Goal: Task Accomplishment & Management: Use online tool/utility

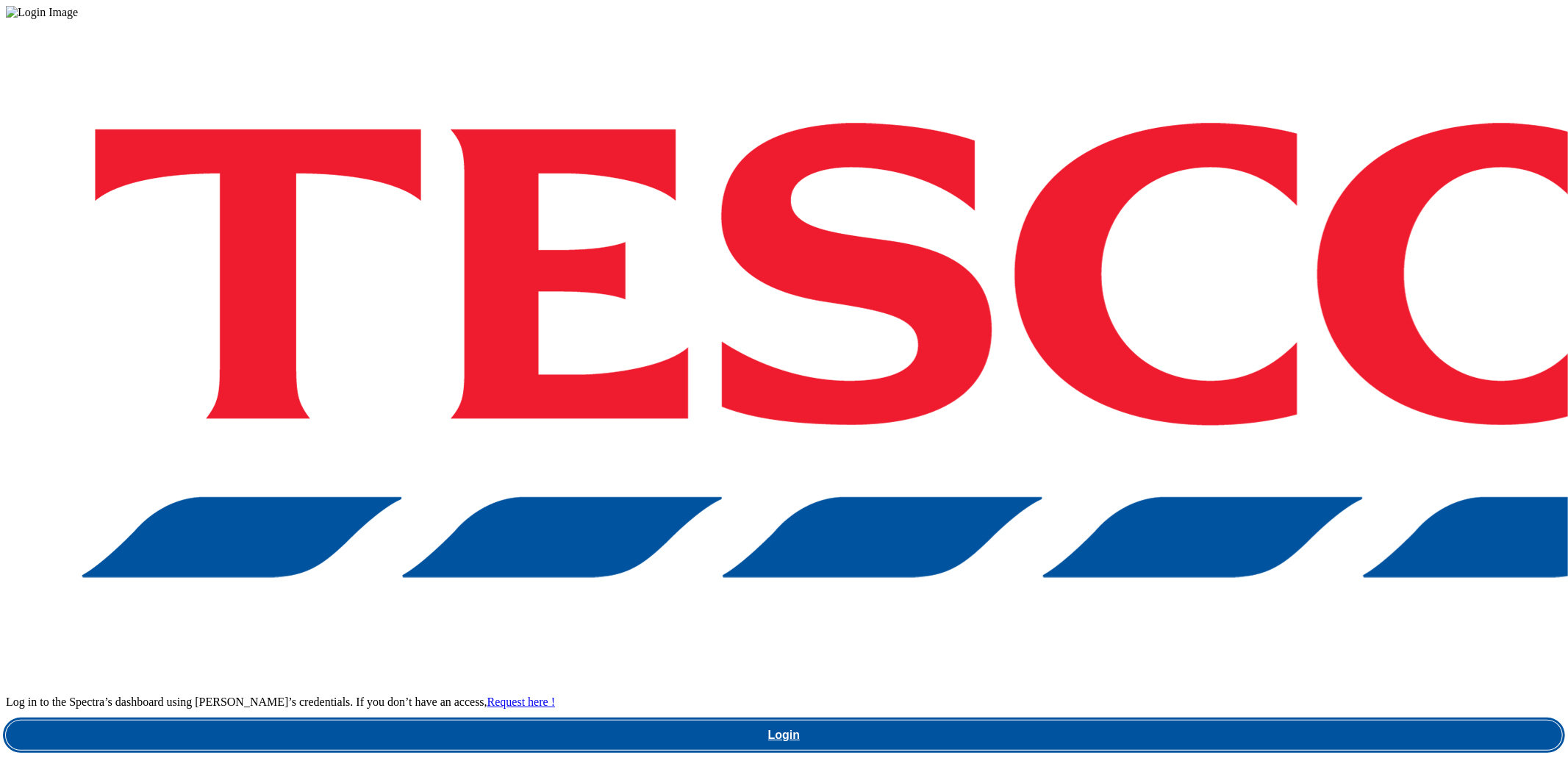
click at [1186, 720] on link "Login" at bounding box center [784, 734] width 1557 height 29
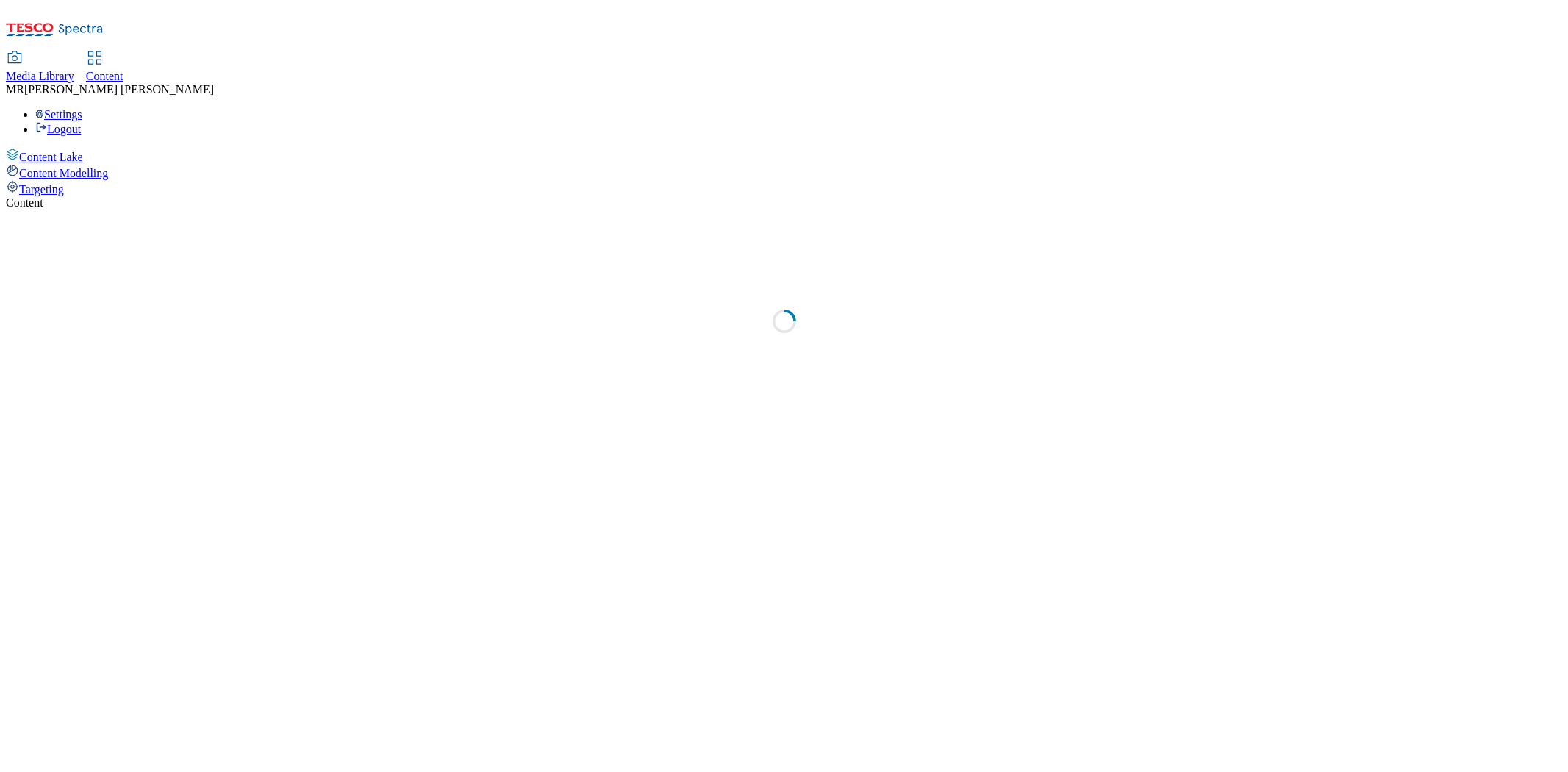
select select "ghs-[GEOGRAPHIC_DATA]"
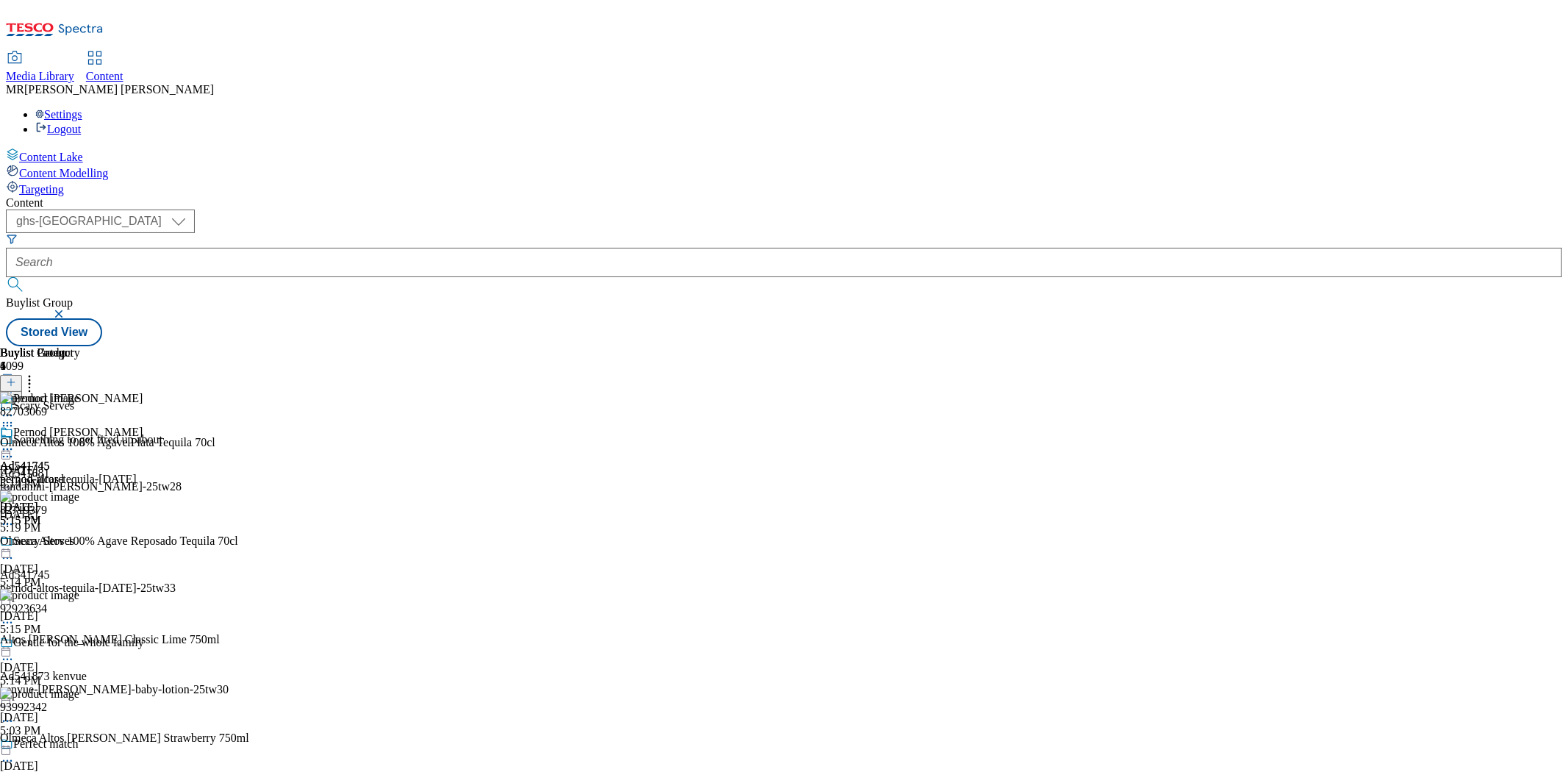
click at [64, 442] on div at bounding box center [32, 450] width 64 height 18
click at [80, 542] on span "Preview" at bounding box center [62, 548] width 35 height 11
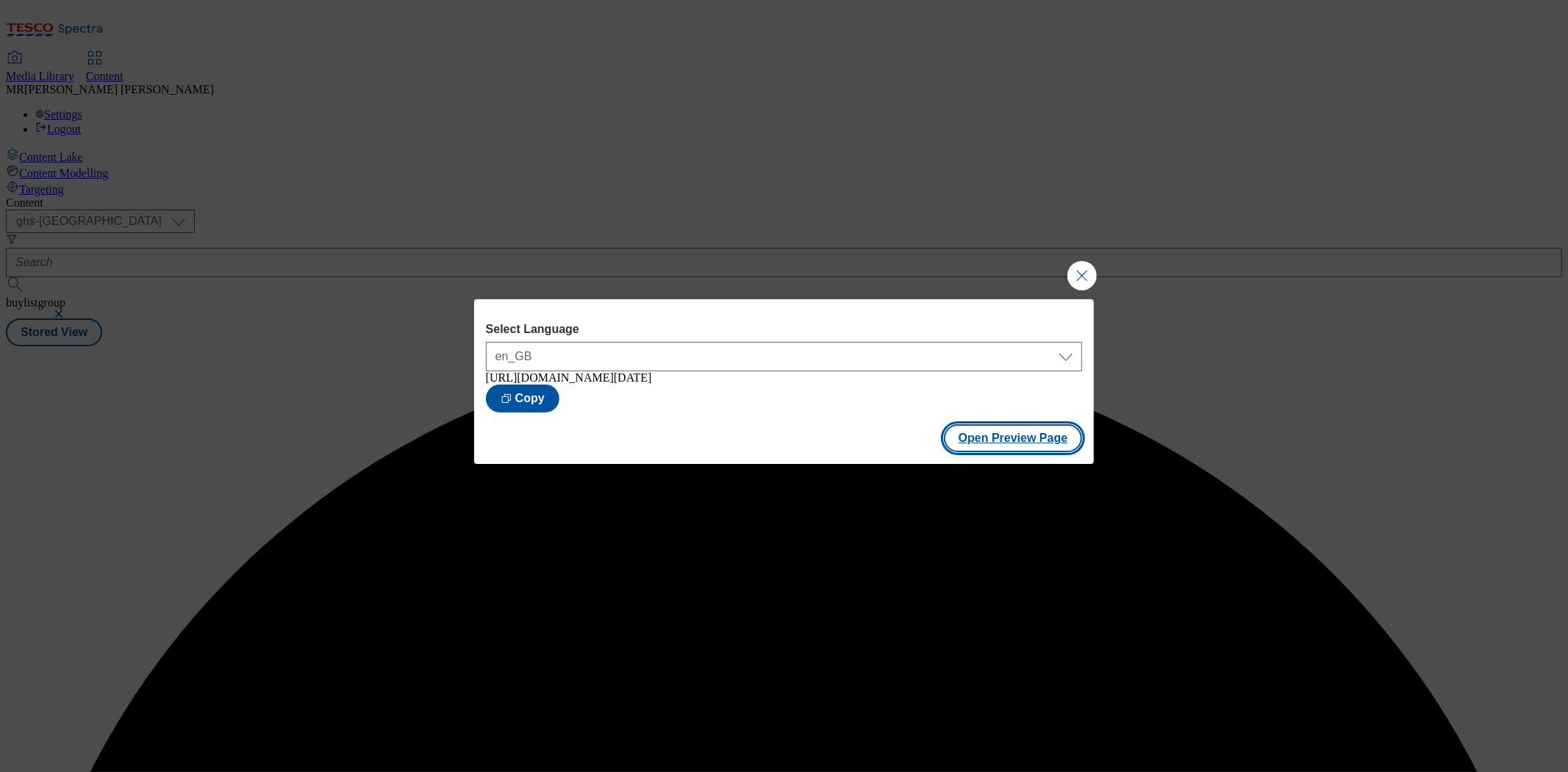
click at [964, 449] on button "Open Preview Page" at bounding box center [1013, 438] width 139 height 28
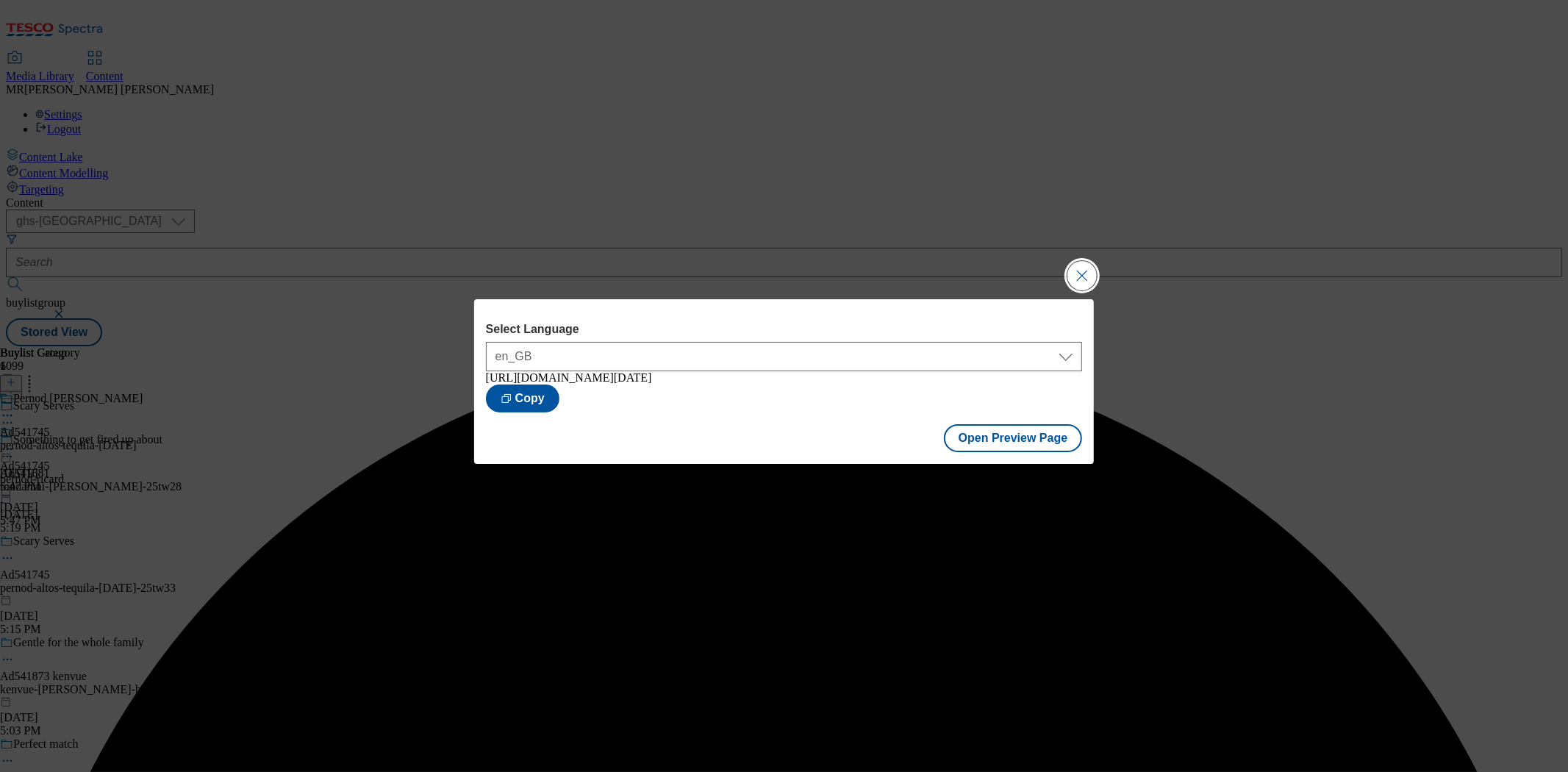
click at [1094, 275] on button "Close Modal" at bounding box center [1082, 275] width 29 height 29
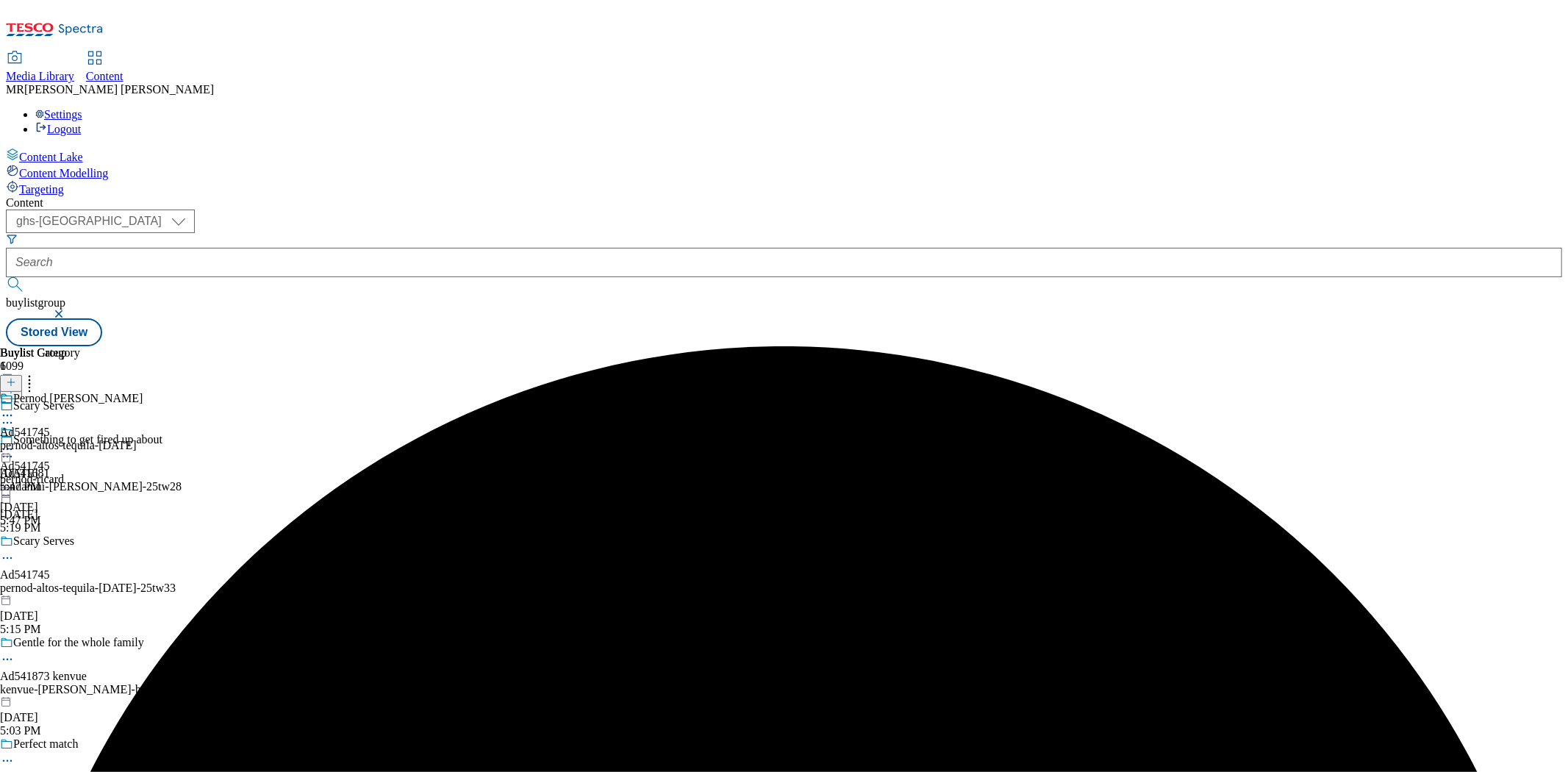
click at [15, 442] on icon at bounding box center [8, 449] width 15 height 15
click at [84, 589] on button "Publish" at bounding box center [56, 598] width 54 height 17
